Goal: Information Seeking & Learning: Learn about a topic

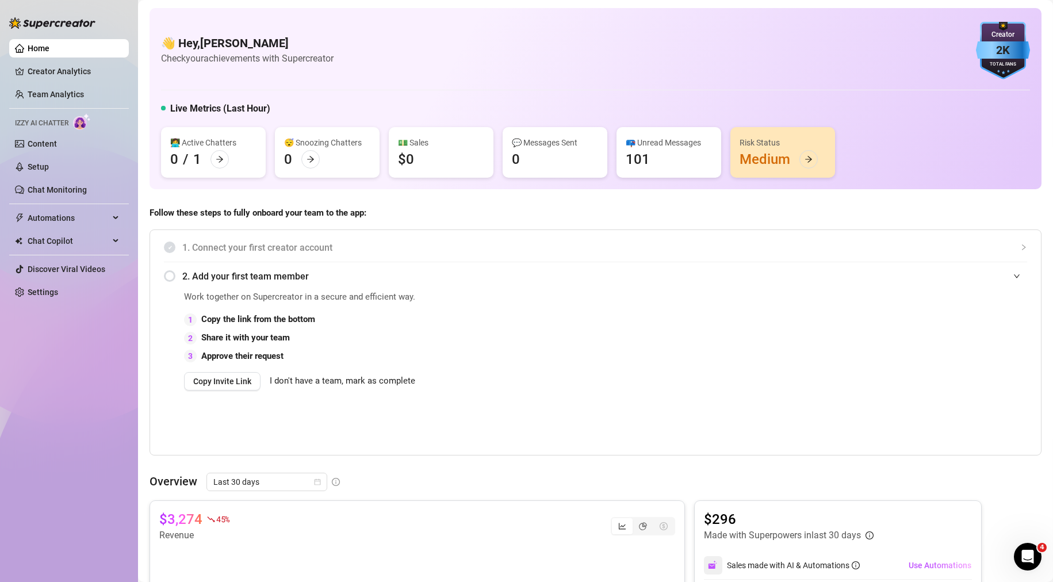
scroll to position [286, 0]
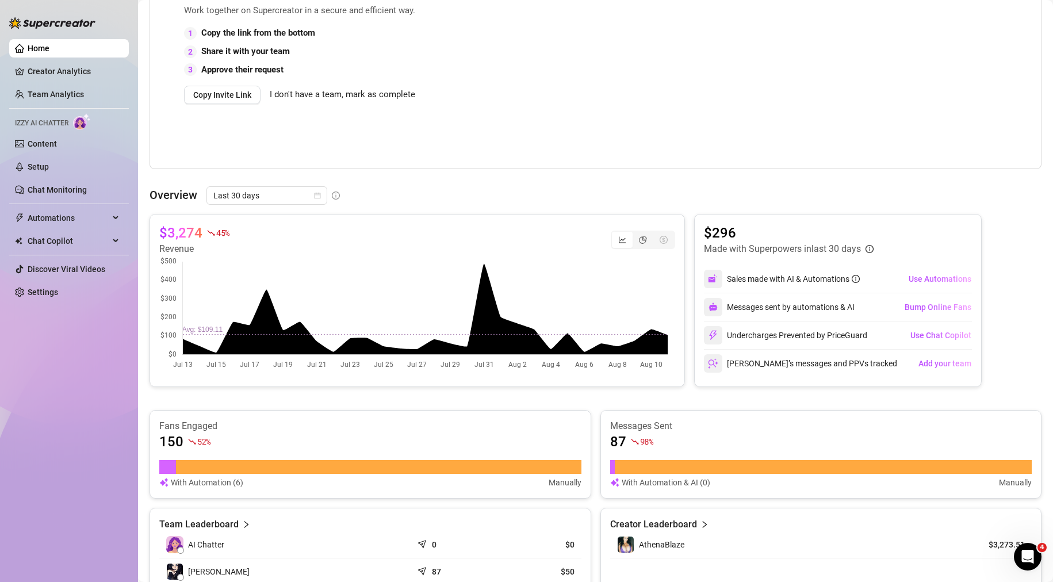
click at [60, 59] on ul "Home Creator Analytics Team Analytics Izzy AI Chatter Content Setup Chat Monito…" at bounding box center [69, 170] width 120 height 271
click at [60, 72] on link "Creator Analytics" at bounding box center [74, 71] width 92 height 18
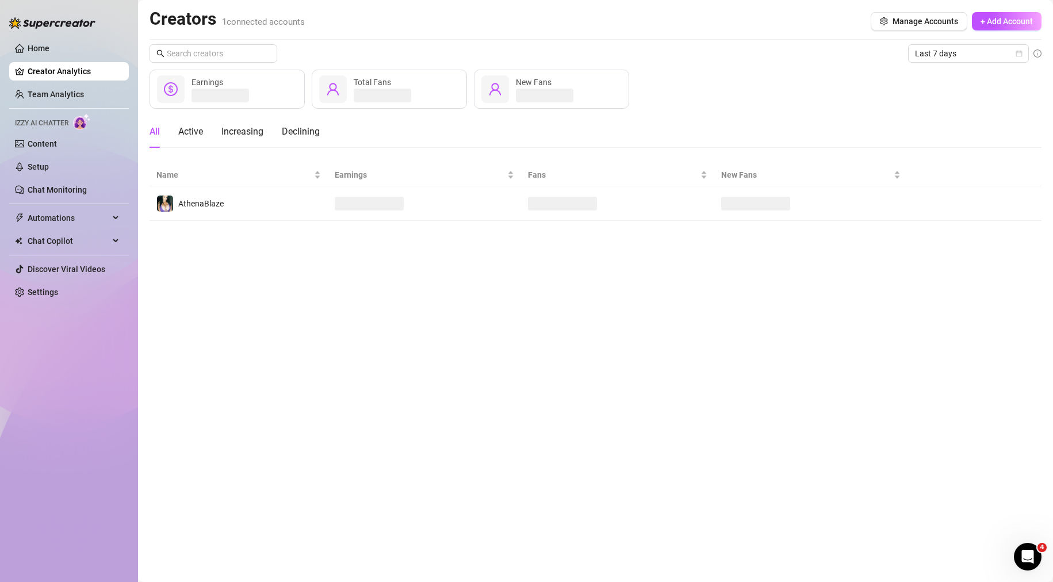
click at [742, 98] on div "Earnings Total Fans New Fans" at bounding box center [596, 89] width 892 height 39
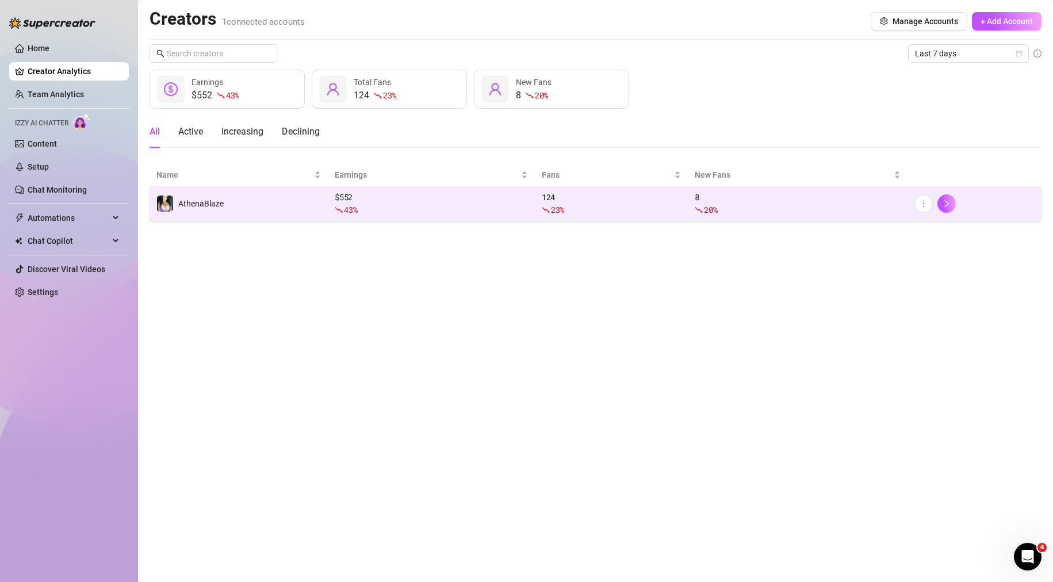
click at [240, 204] on td "AthenaBlaze" at bounding box center [239, 203] width 178 height 35
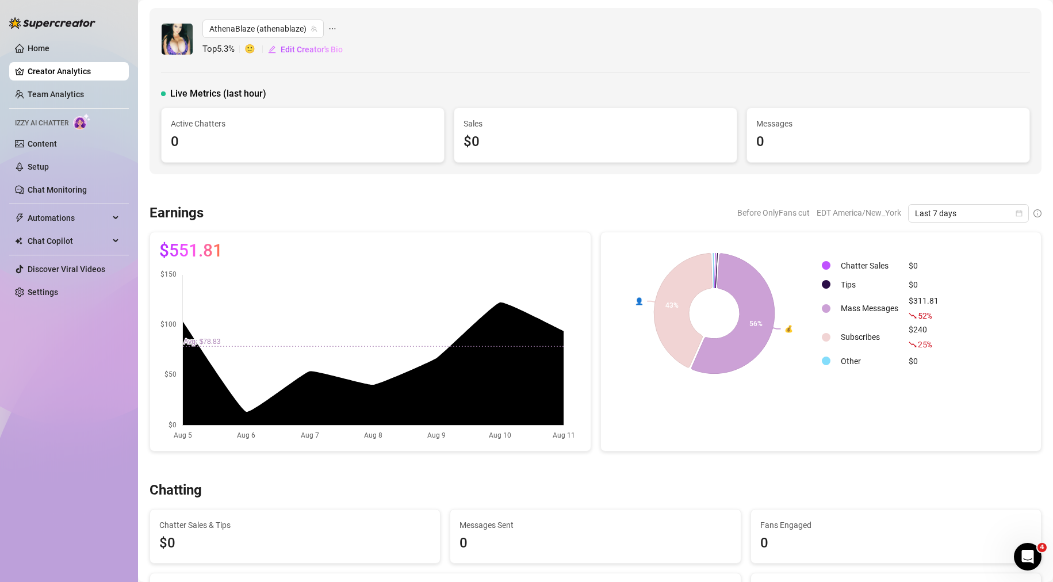
scroll to position [115, 0]
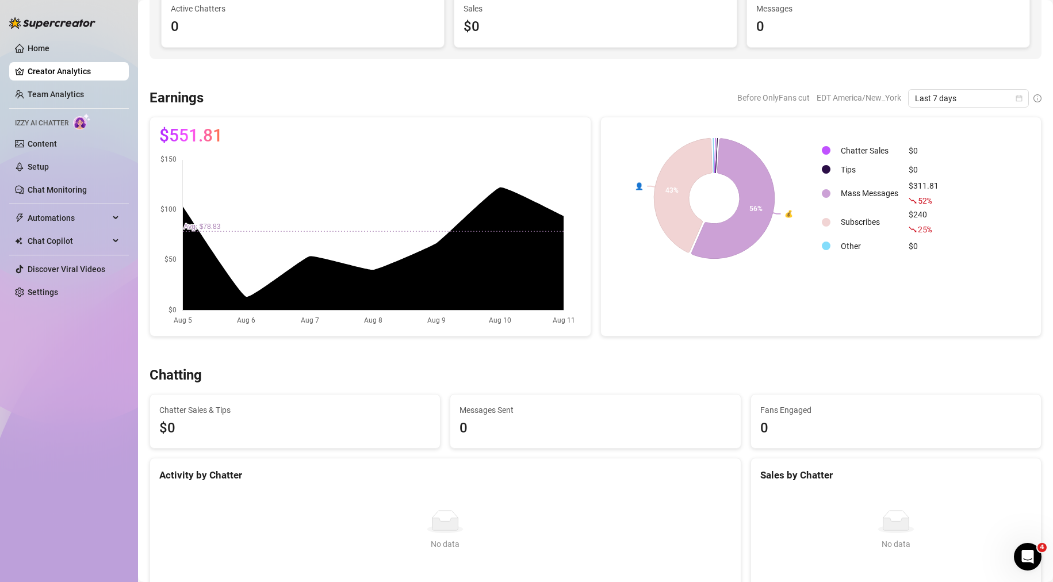
click at [465, 274] on canvas at bounding box center [367, 240] width 417 height 173
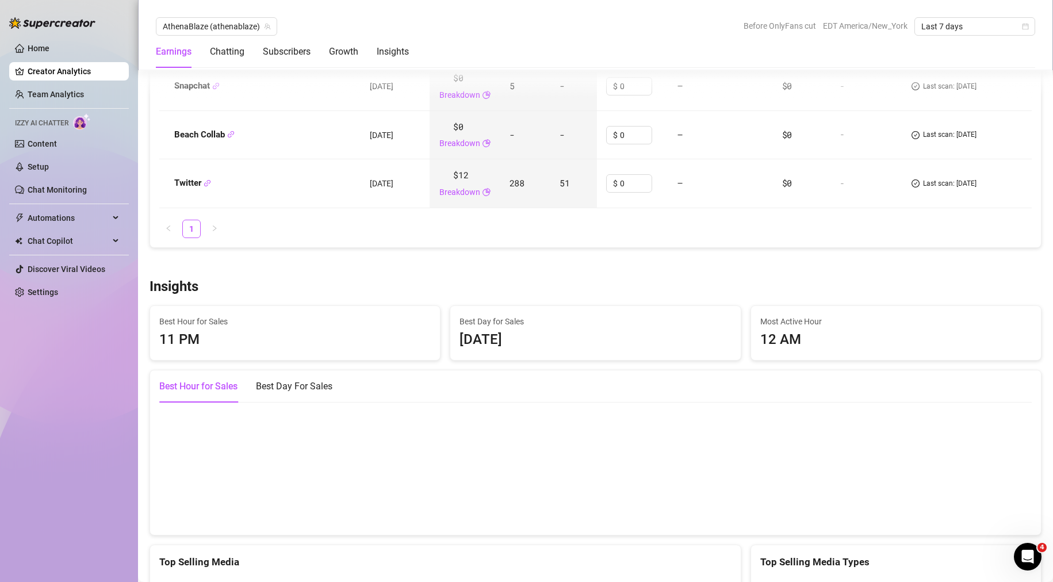
scroll to position [1668, 0]
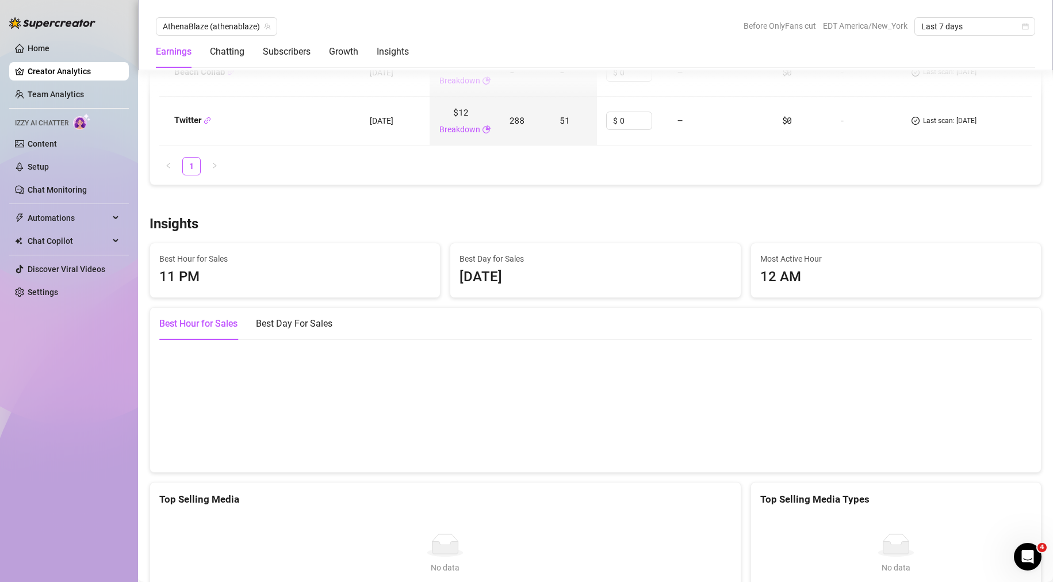
click at [175, 279] on div "11 PM" at bounding box center [294, 277] width 271 height 22
click at [478, 268] on div "[DATE]" at bounding box center [594, 277] width 271 height 22
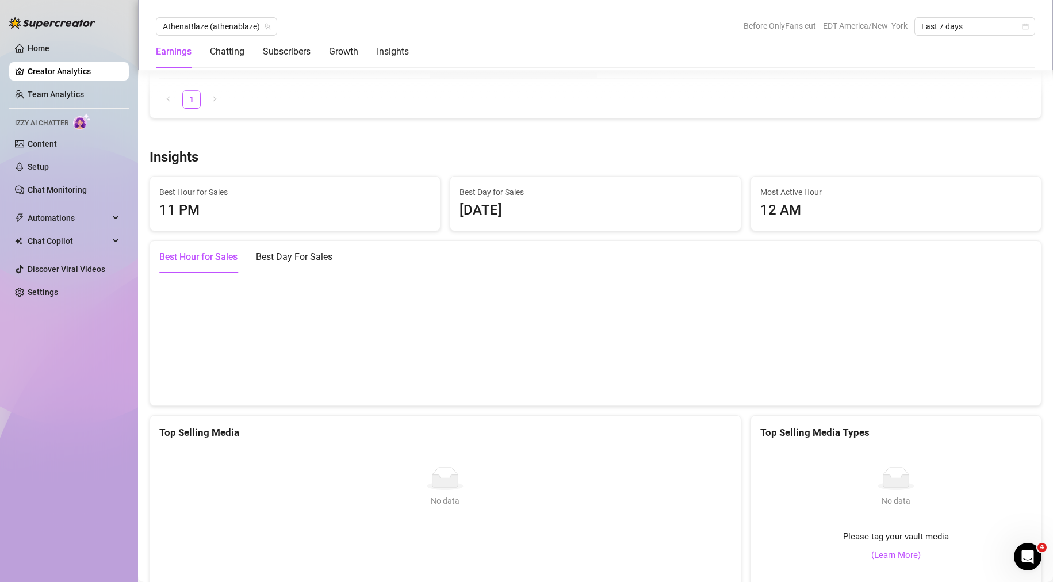
scroll to position [1725, 0]
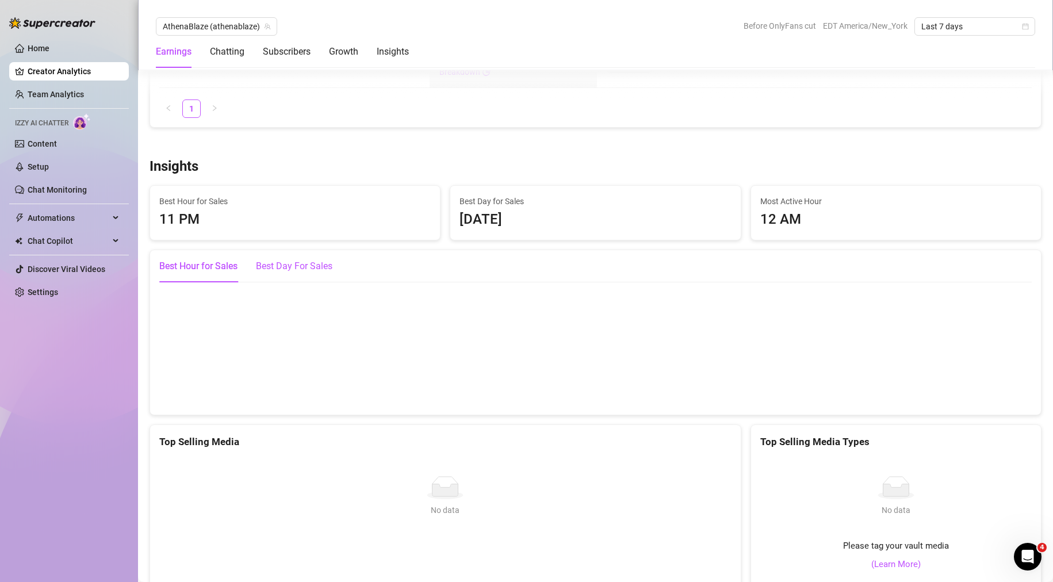
click at [315, 265] on div "Best Day For Sales" at bounding box center [294, 266] width 76 height 14
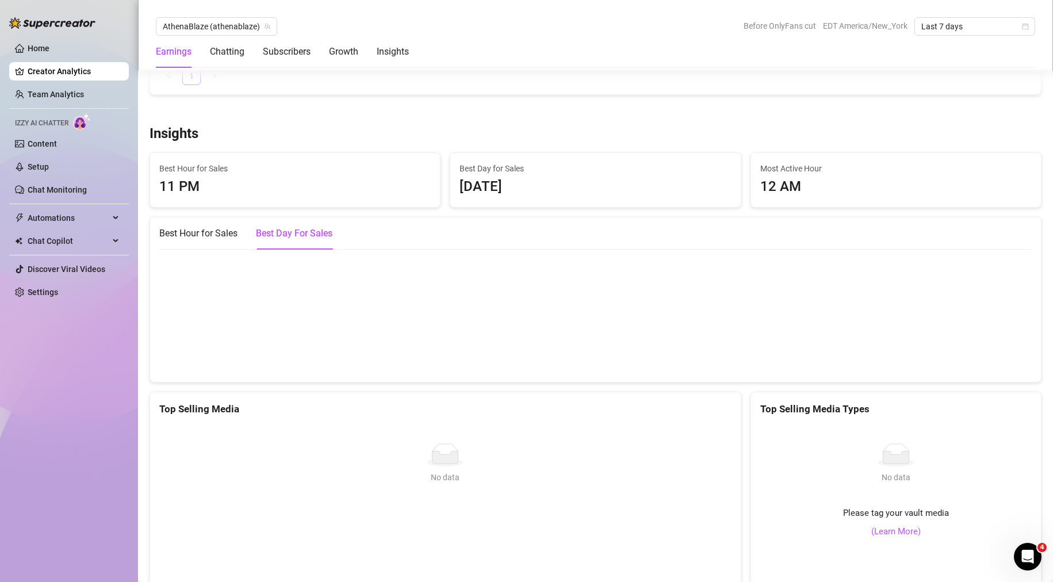
scroll to position [1668, 0]
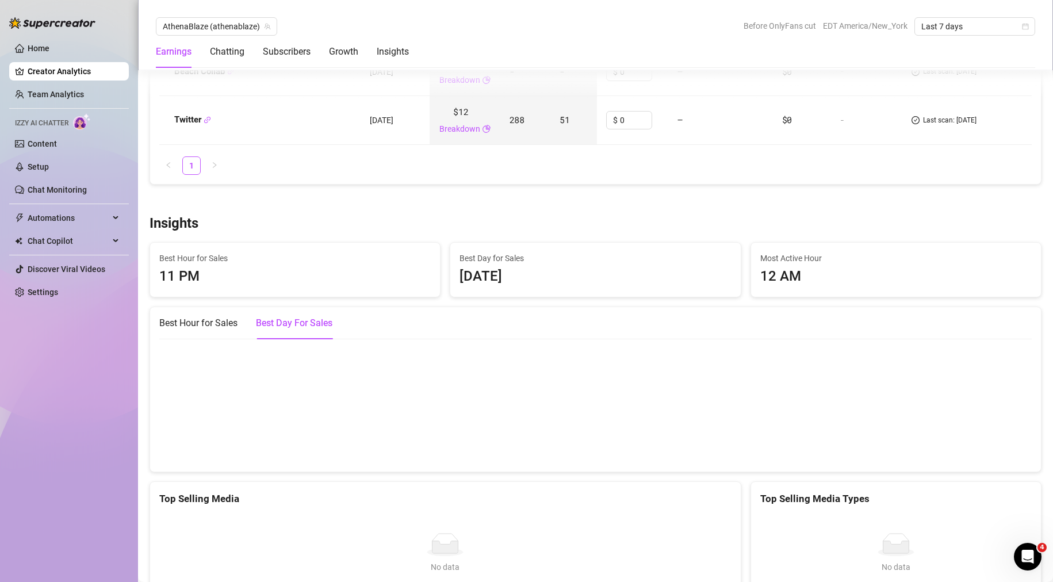
click at [250, 394] on canvas at bounding box center [590, 404] width 863 height 115
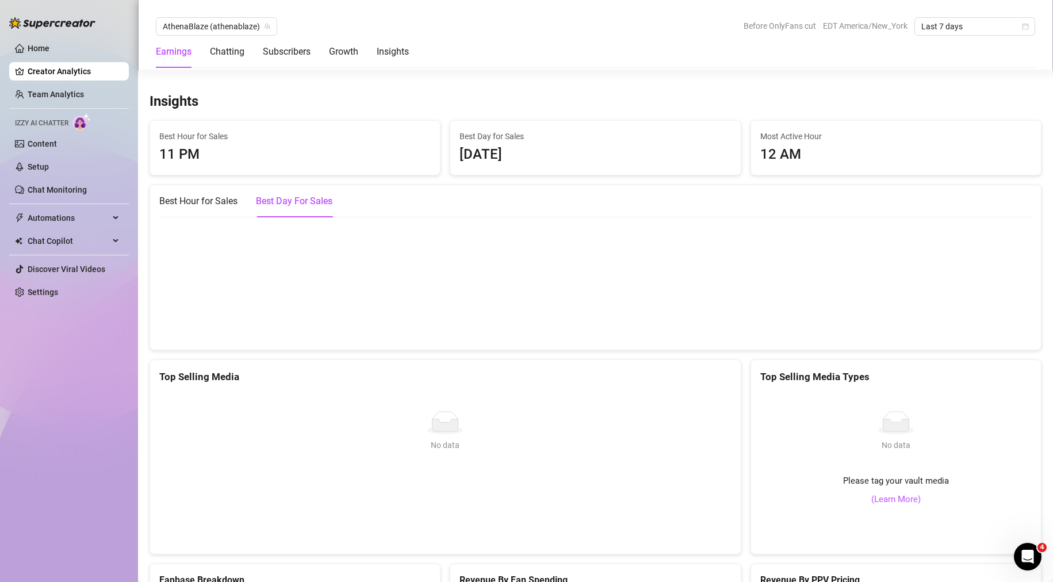
scroll to position [1898, 0]
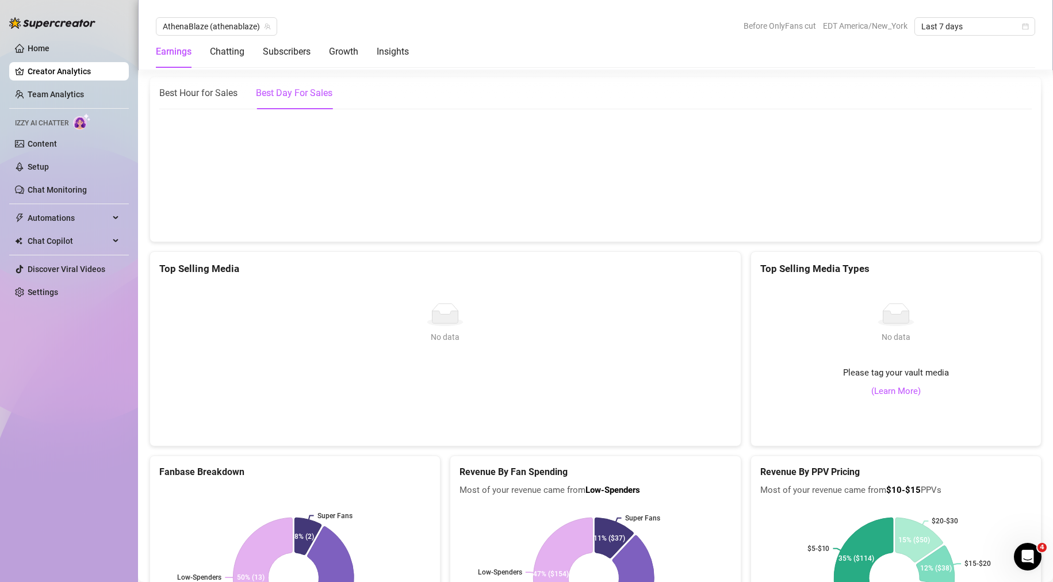
click at [878, 324] on icon "No data" at bounding box center [896, 314] width 37 height 23
click at [862, 380] on div "No data No data Please tag your vault media (Learn More)" at bounding box center [895, 341] width 271 height 113
click at [883, 393] on link "(Learn More)" at bounding box center [895, 392] width 49 height 14
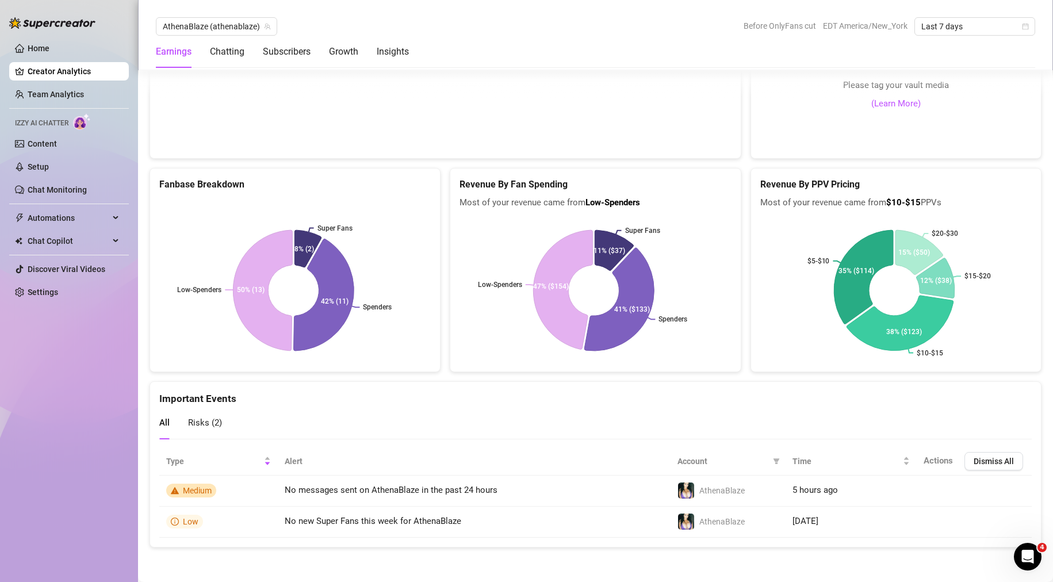
scroll to position [0, 0]
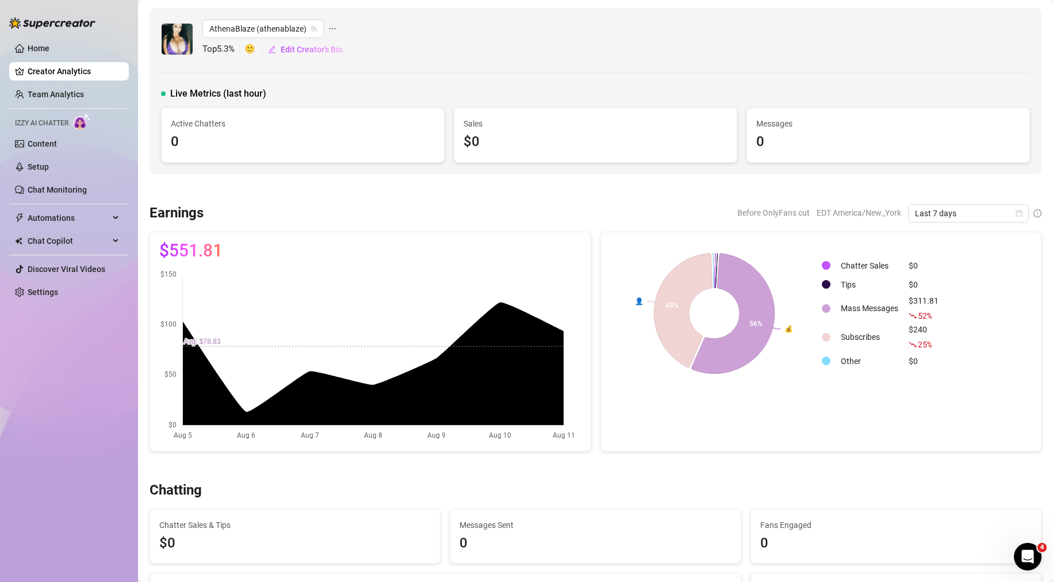
drag, startPoint x: 343, startPoint y: 363, endPoint x: 102, endPoint y: -25, distance: 457.7
